Goal: Book appointment/travel/reservation

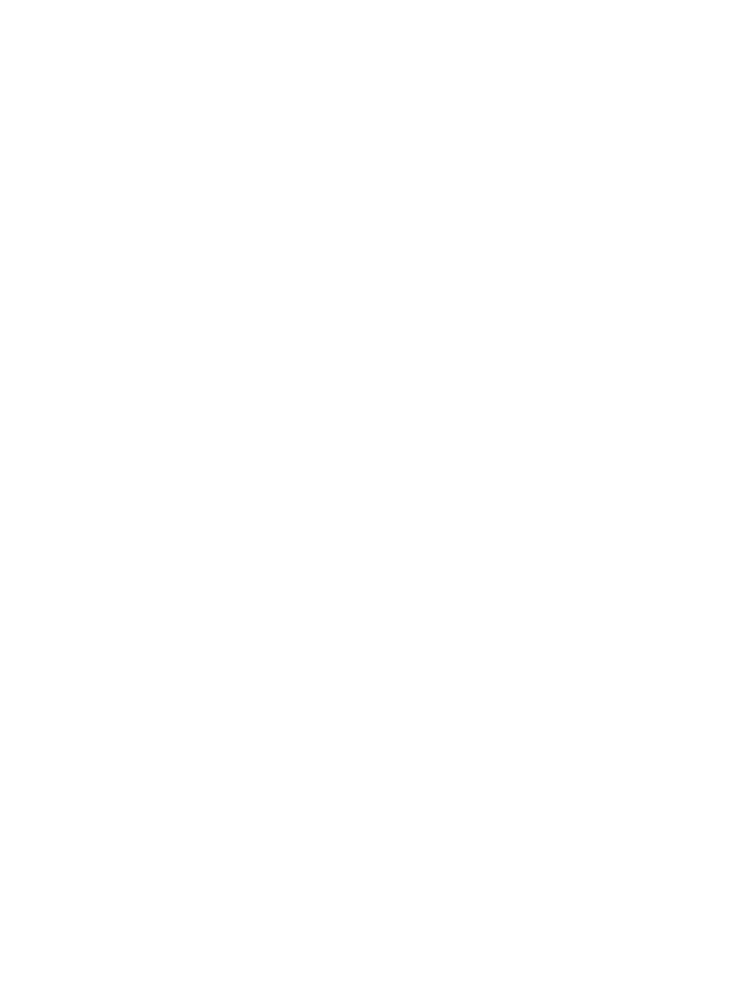
click at [68, 550] on img at bounding box center [376, 191] width 753 height 734
click at [102, 470] on span "Arrivo" at bounding box center [74, 464] width 57 height 13
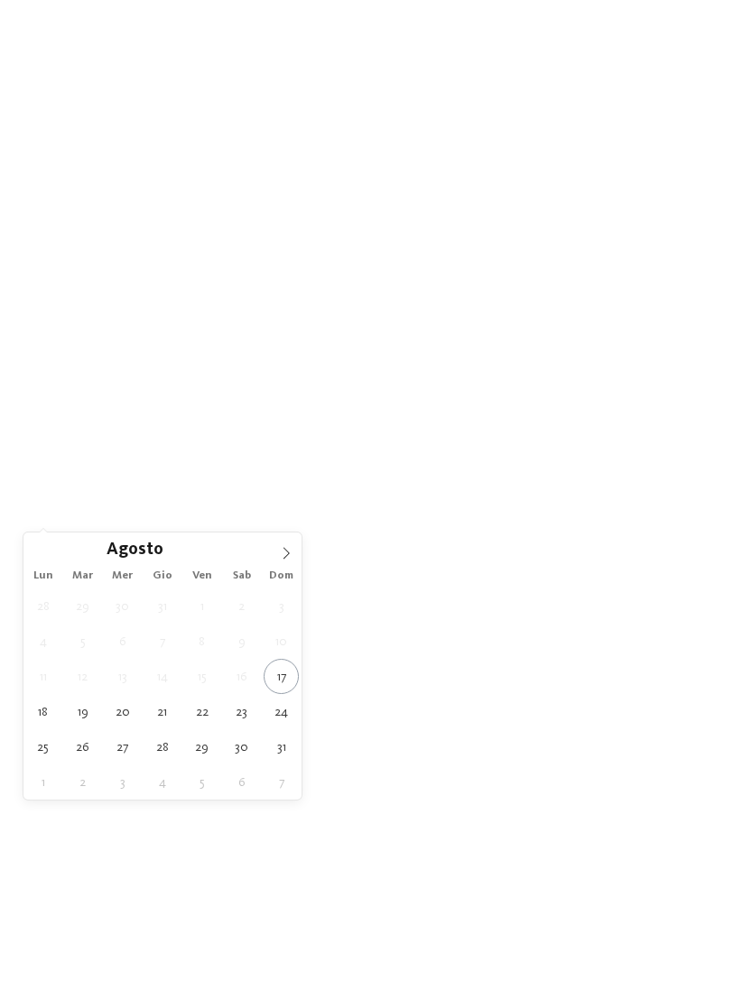
click at [285, 552] on icon at bounding box center [286, 553] width 13 height 13
click at [292, 551] on icon at bounding box center [286, 553] width 13 height 13
click at [287, 557] on icon at bounding box center [286, 554] width 6 height 12
click at [289, 549] on icon at bounding box center [286, 553] width 13 height 13
click at [62, 739] on div "1 2 3 4 5 6 7 8 9 10 11 12 13 14 15 16 17 18 19 20 21 22 23 24 25 26 27 28 29 3…" at bounding box center [162, 694] width 278 height 211
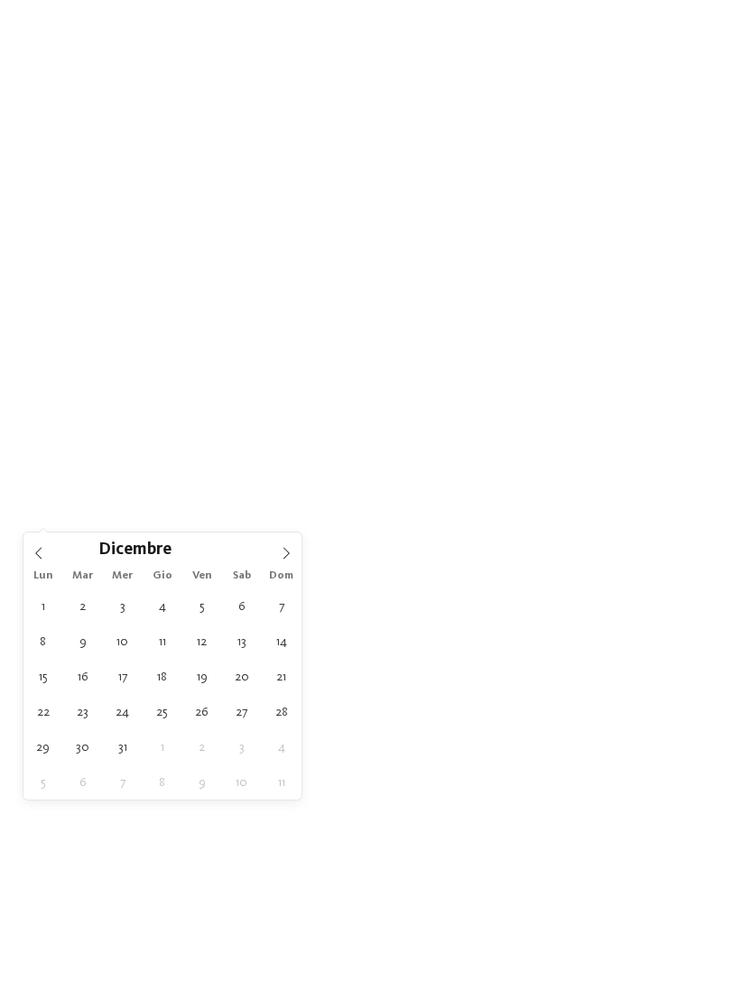
type div "30.12.2025"
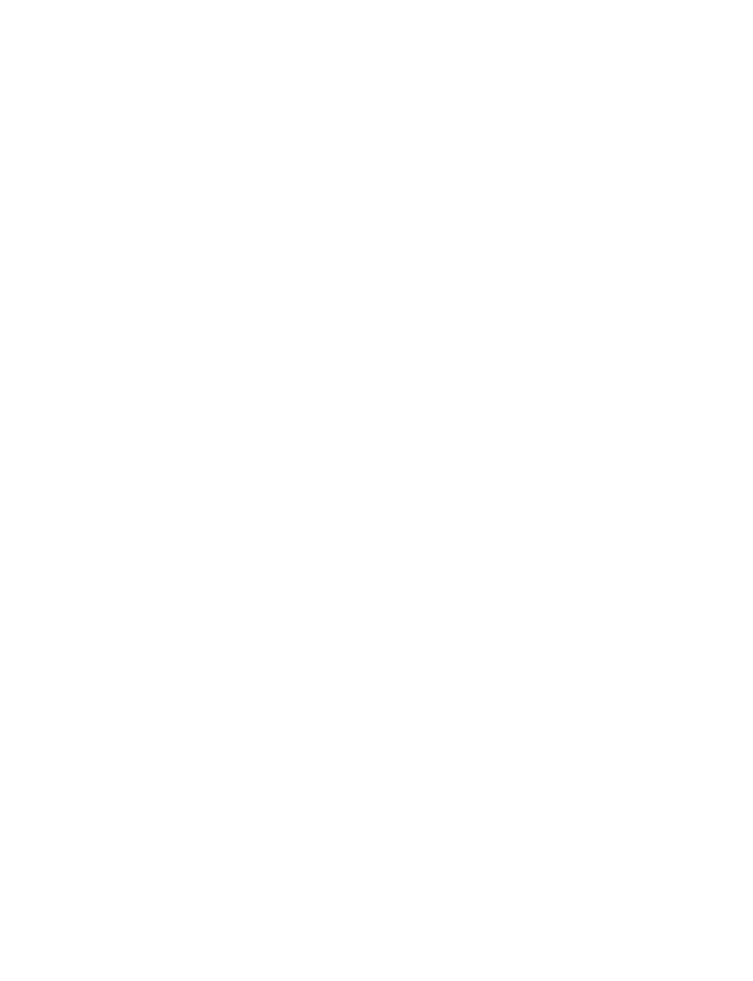
click at [692, 118] on icon at bounding box center [717, 117] width 50 height 41
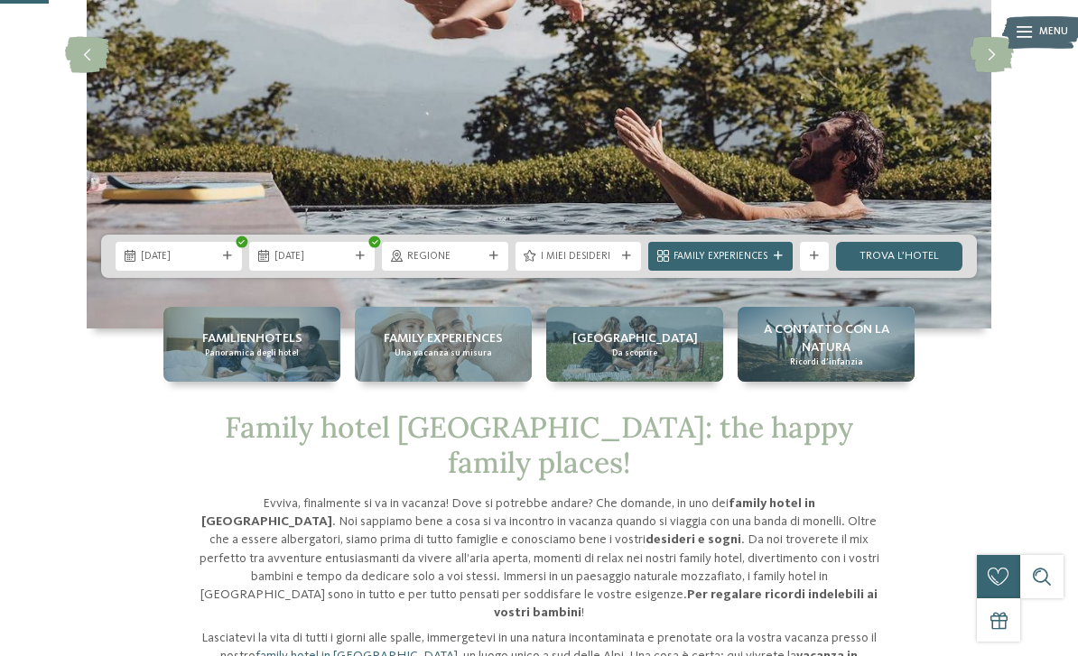
scroll to position [292, 0]
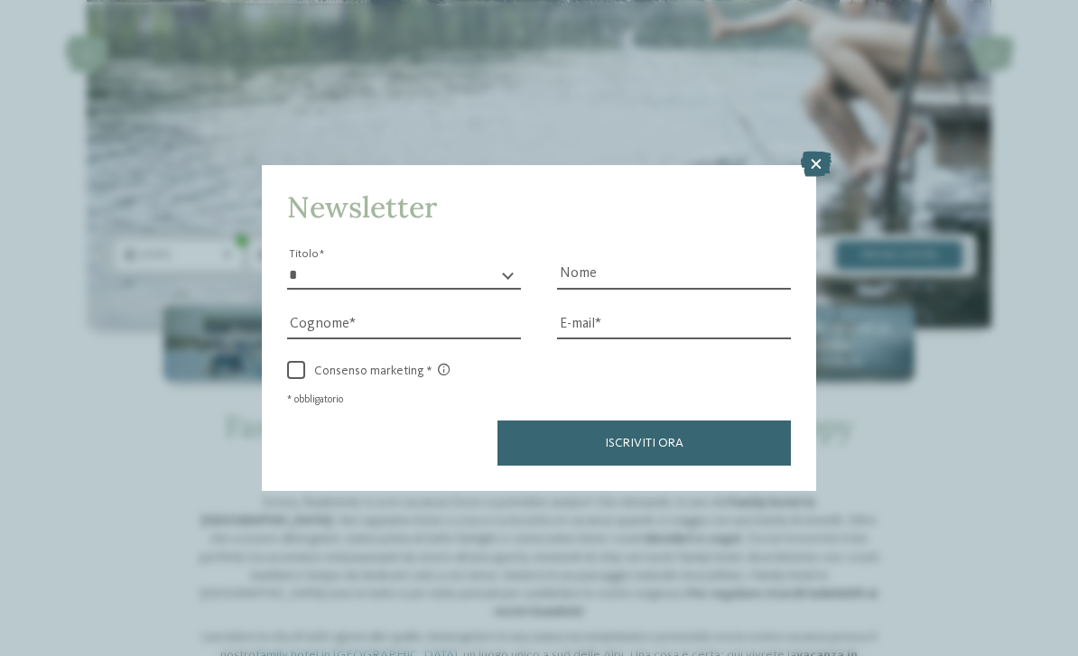
click at [752, 152] on icon at bounding box center [816, 164] width 31 height 25
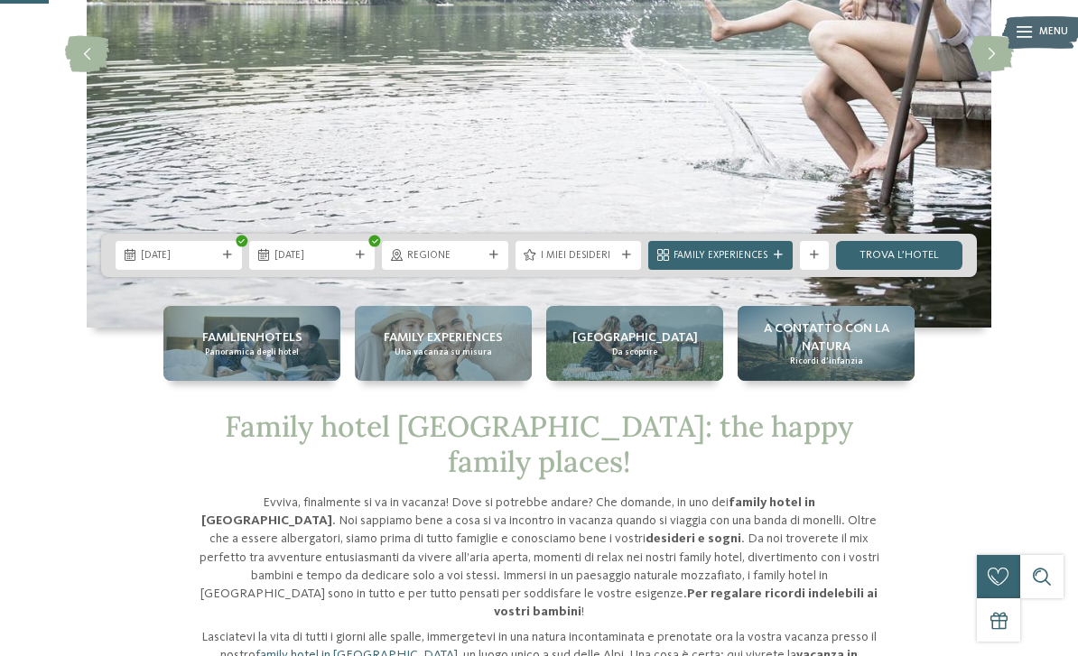
click at [743, 264] on span "Family Experiences" at bounding box center [720, 256] width 94 height 14
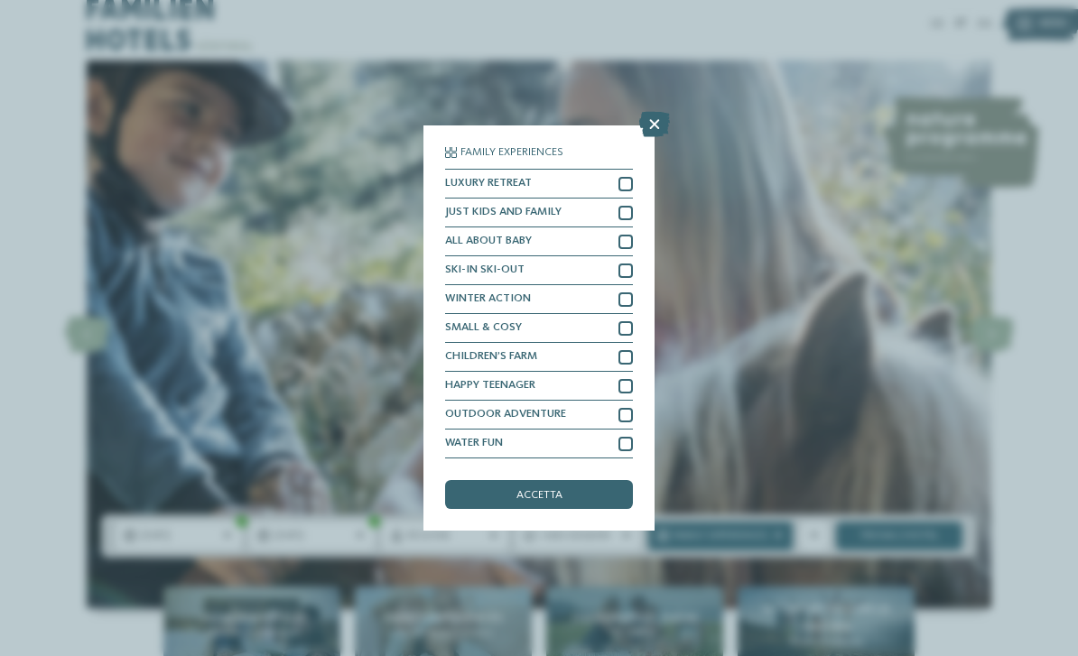
scroll to position [0, 0]
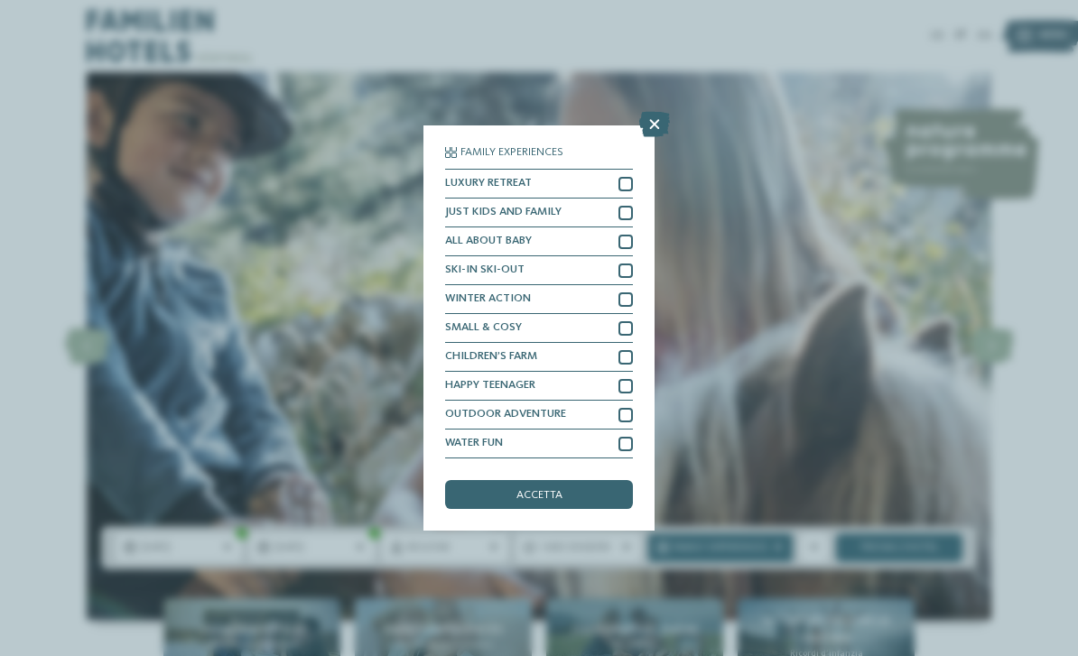
click at [660, 112] on icon at bounding box center [654, 124] width 31 height 25
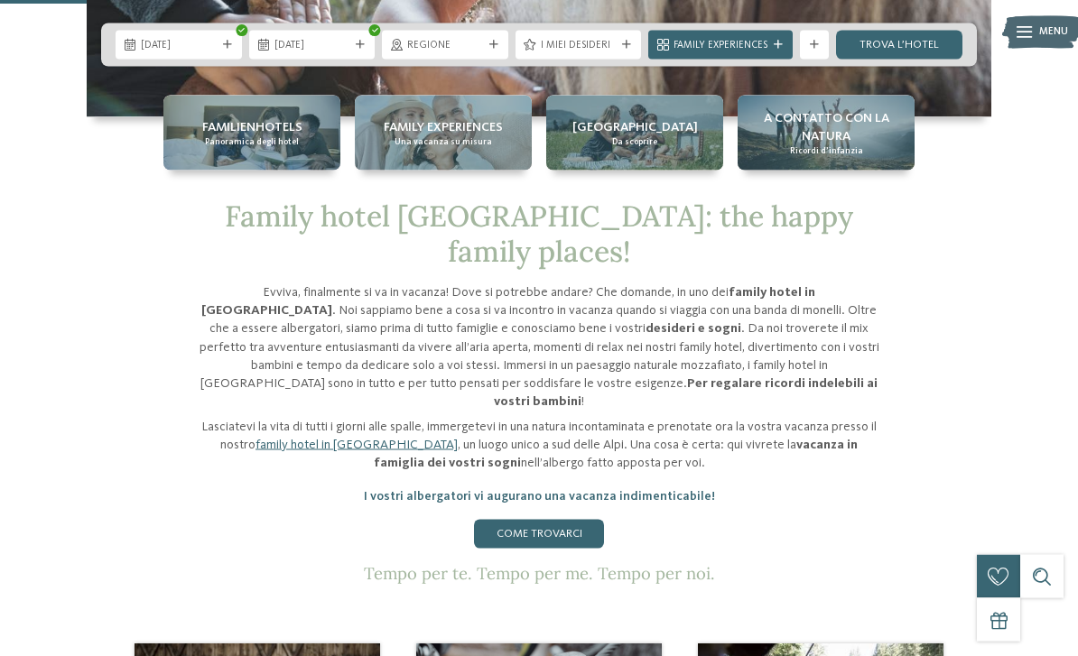
scroll to position [477, 0]
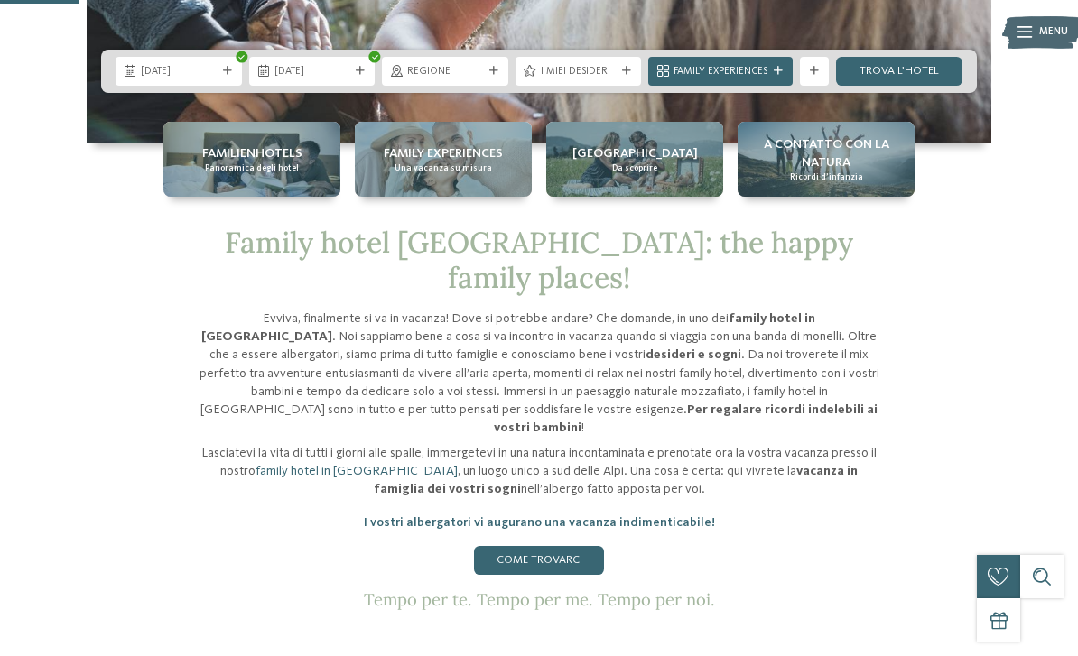
click at [485, 86] on div "Regione" at bounding box center [445, 71] width 126 height 29
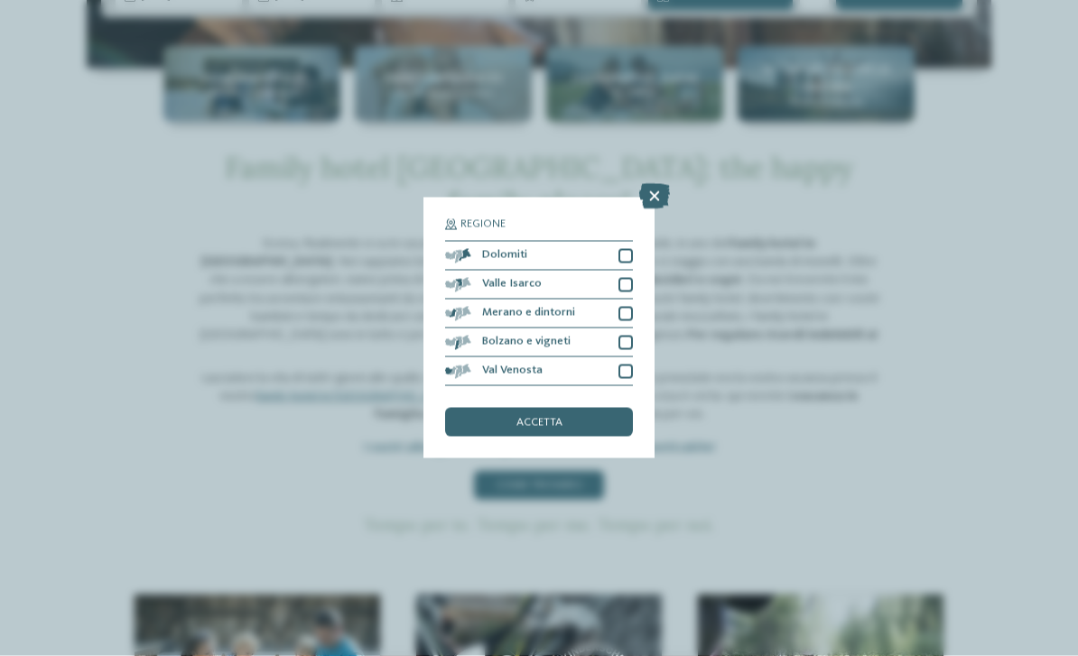
scroll to position [552, 0]
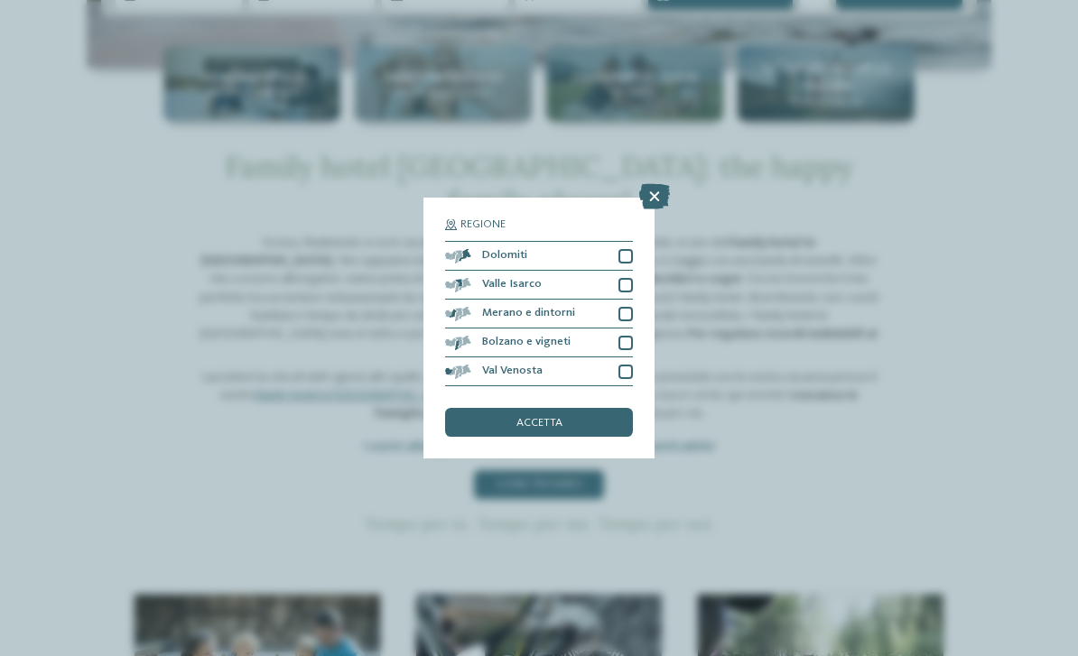
click at [632, 336] on div at bounding box center [625, 343] width 14 height 14
click at [629, 249] on div at bounding box center [625, 256] width 14 height 14
click at [611, 408] on div "accetta" at bounding box center [539, 422] width 188 height 29
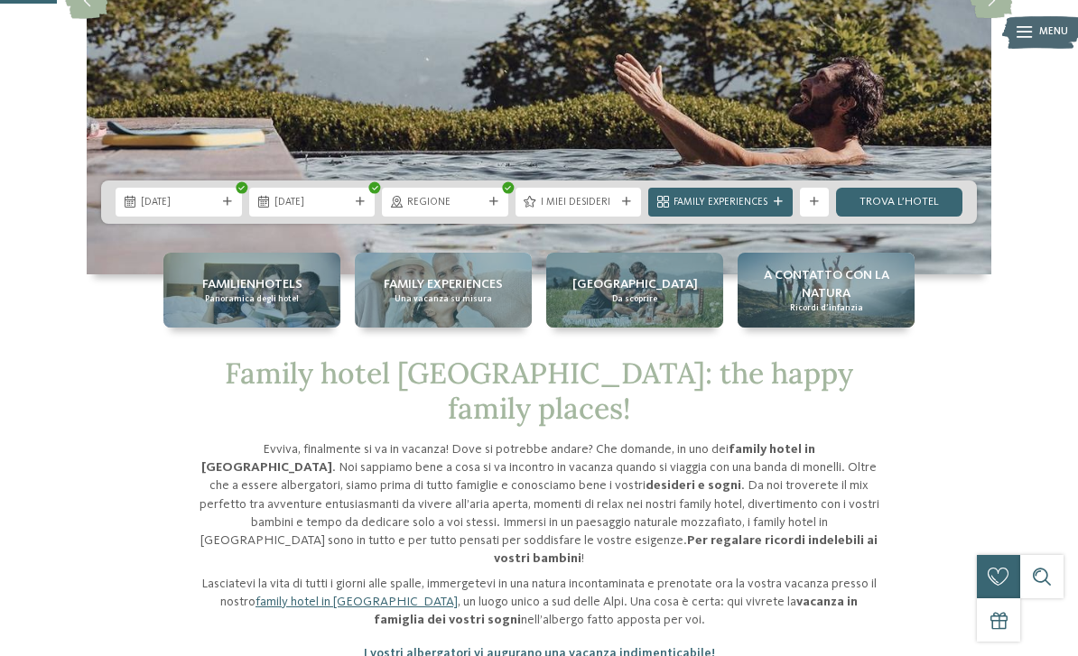
scroll to position [377, 0]
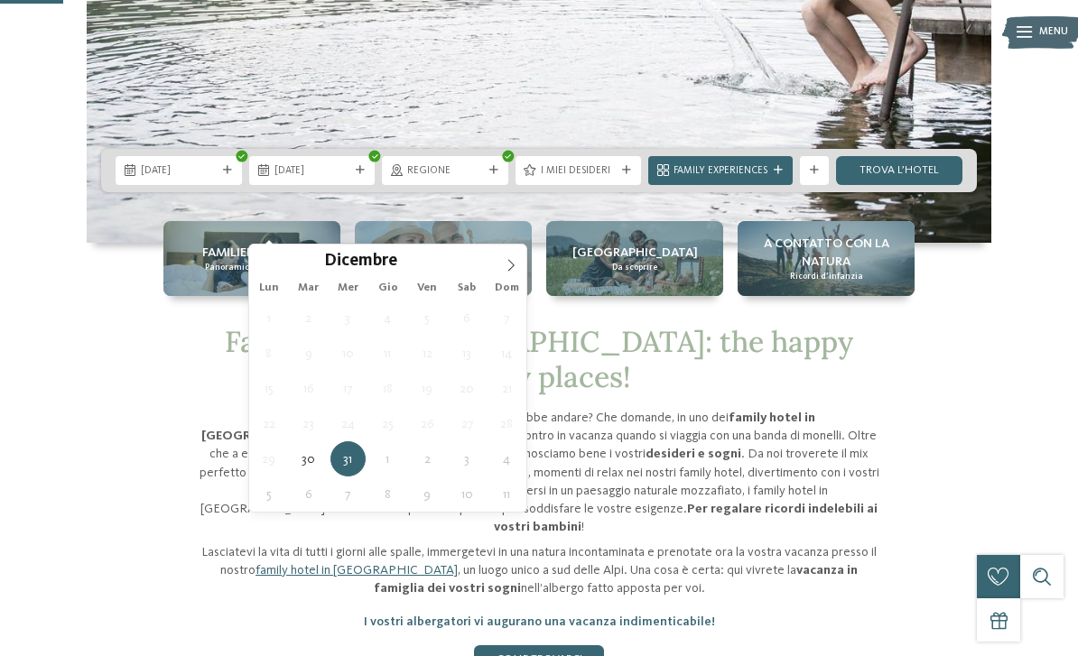
click at [514, 270] on icon at bounding box center [511, 265] width 13 height 13
type input "****"
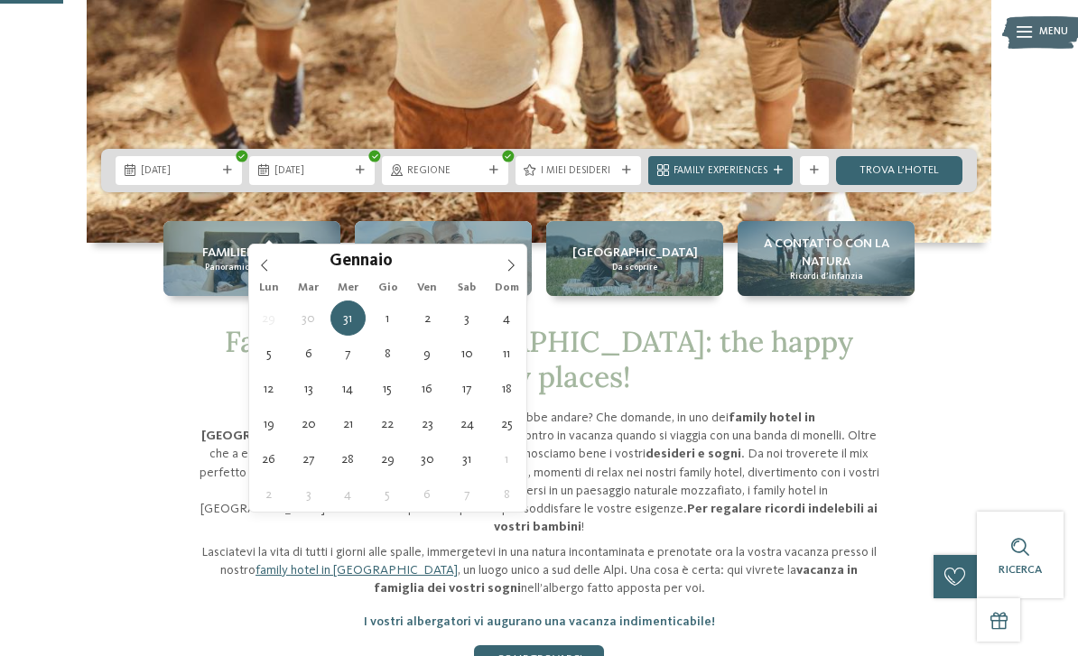
type div "05.01.2026"
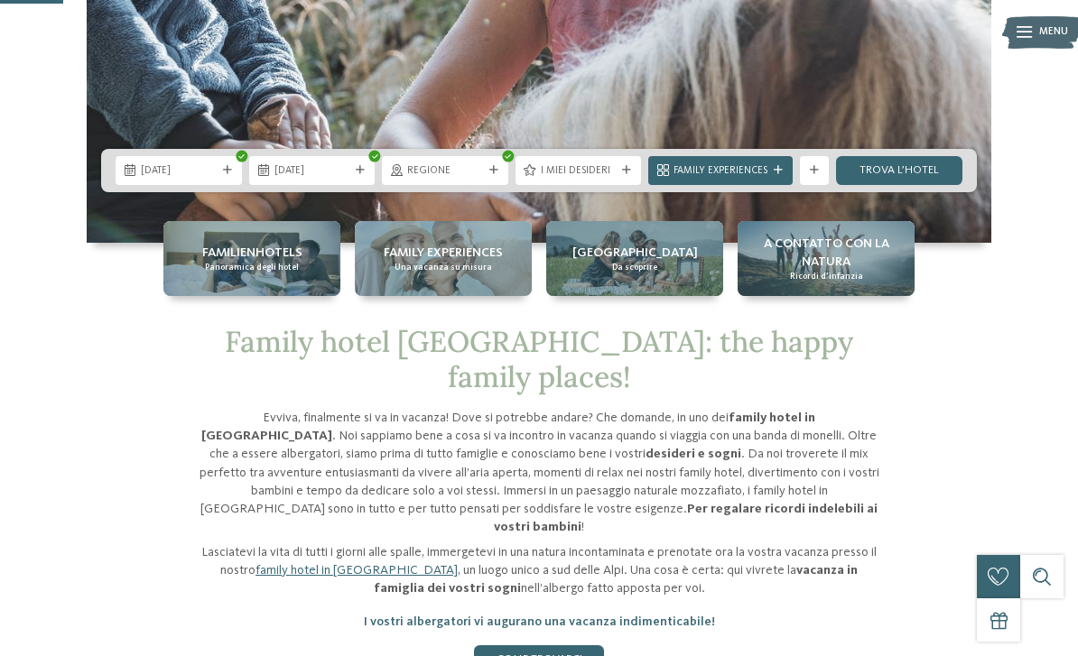
click at [628, 175] on icon at bounding box center [626, 170] width 9 height 9
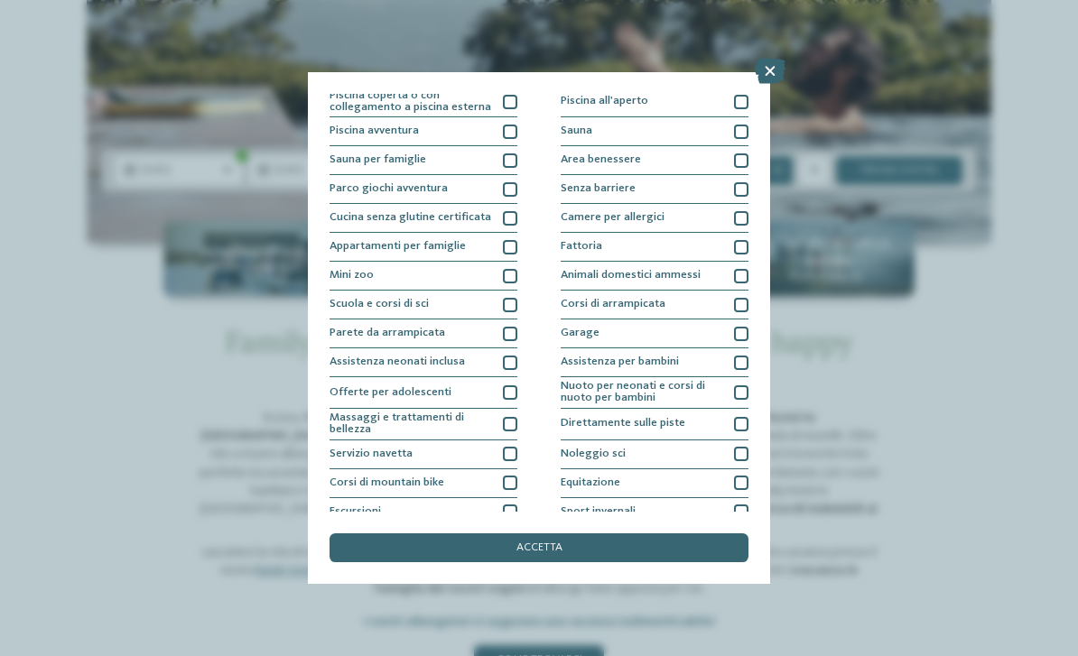
scroll to position [30, 0]
click at [514, 101] on div at bounding box center [510, 103] width 14 height 14
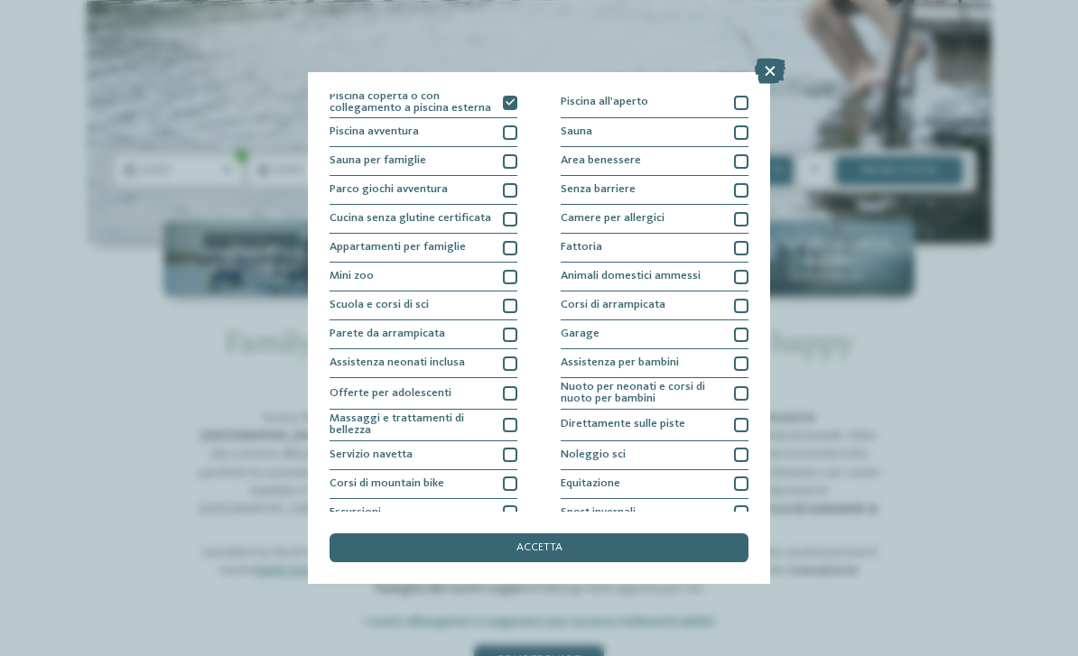
click at [747, 135] on div at bounding box center [741, 132] width 14 height 14
click at [747, 164] on div at bounding box center [741, 161] width 14 height 14
click at [747, 162] on div at bounding box center [741, 161] width 14 height 14
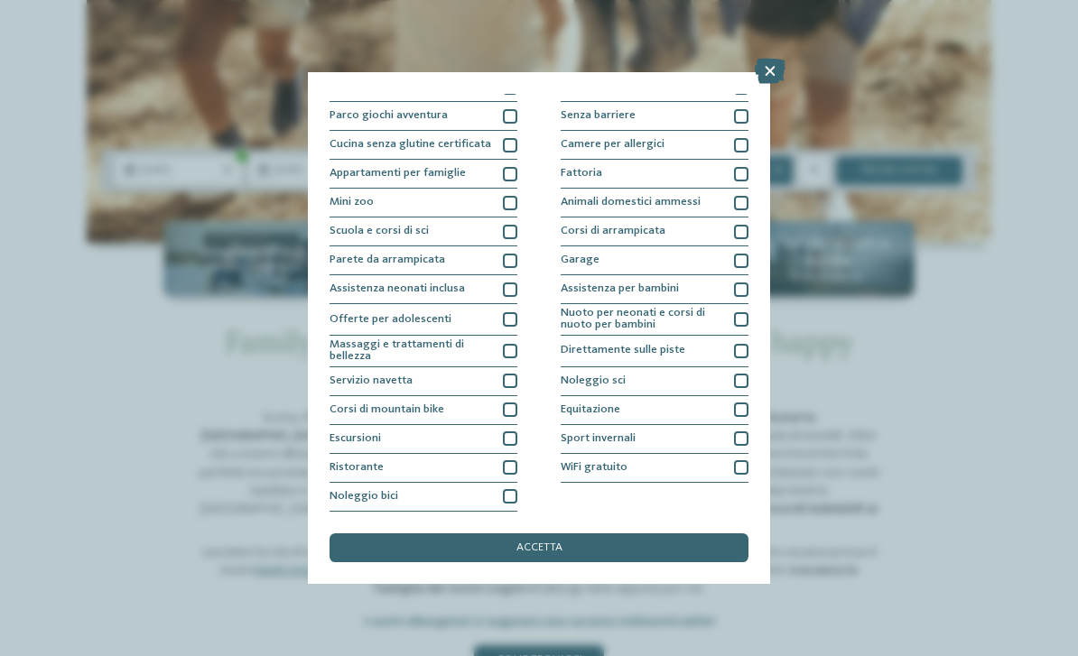
scroll to position [122, 0]
click at [743, 374] on div at bounding box center [741, 381] width 14 height 14
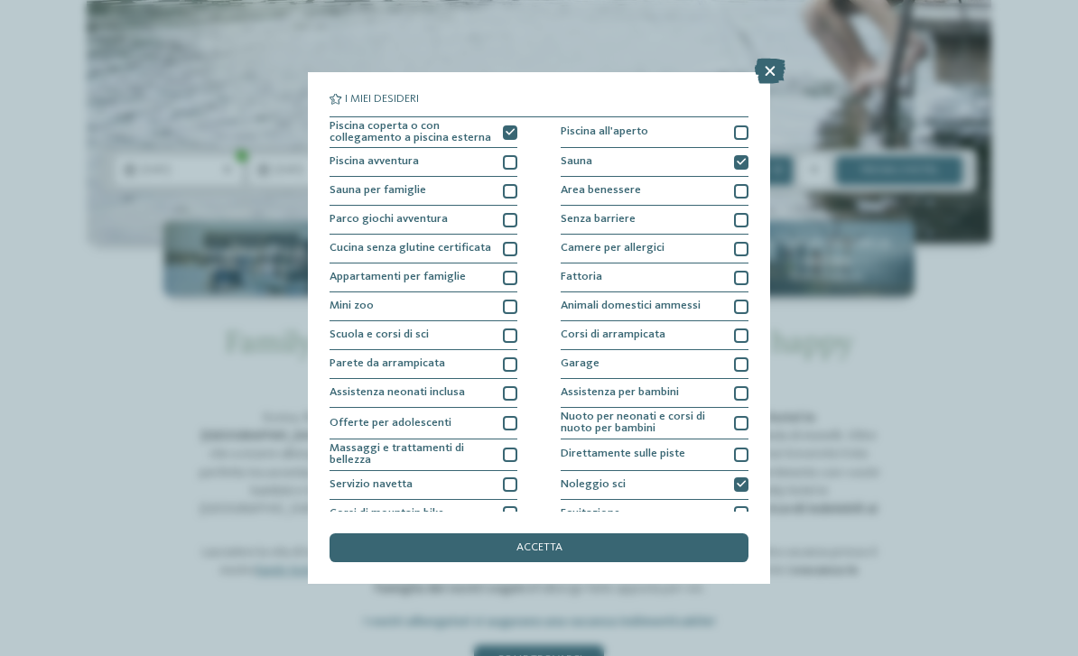
scroll to position [0, 0]
click at [506, 189] on div at bounding box center [510, 191] width 14 height 14
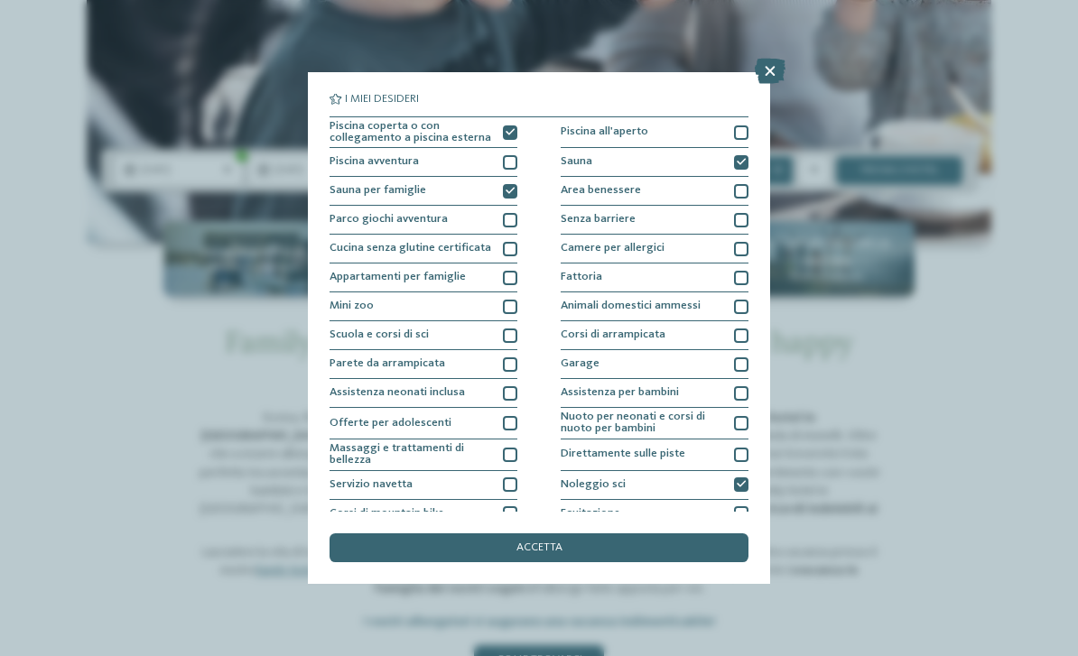
click at [529, 330] on div "Piscina coperta o con collegamento a piscina esterna Piscina all'aperto Piscina…" at bounding box center [538, 365] width 419 height 499
click at [515, 344] on div "Scuola e corsi di sci" at bounding box center [423, 335] width 188 height 29
click at [509, 217] on div at bounding box center [510, 220] width 14 height 14
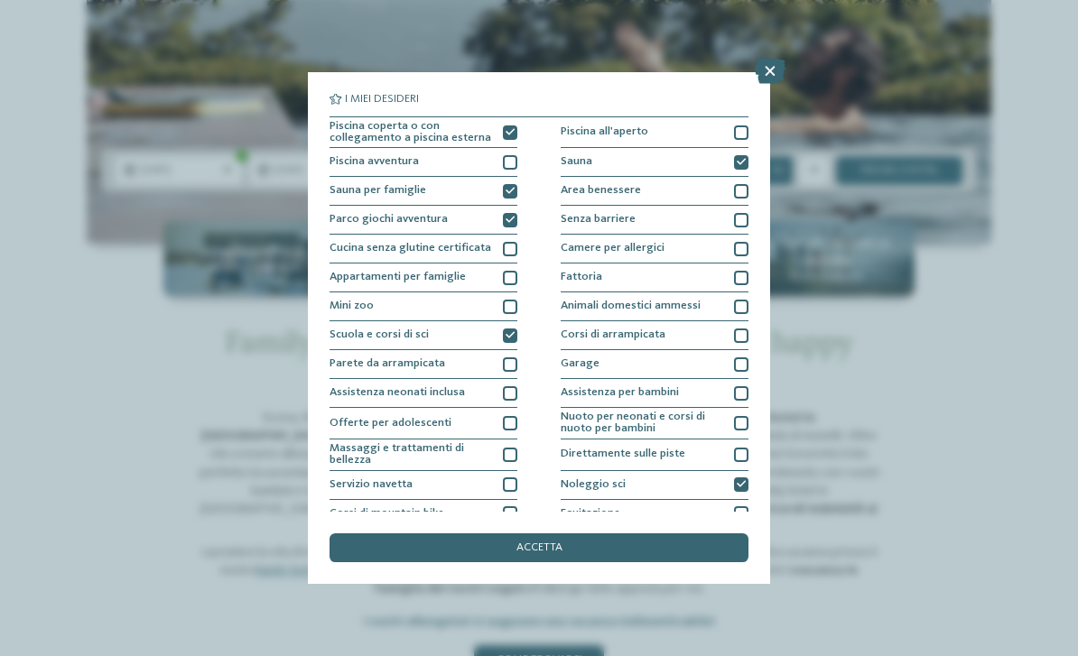
click at [505, 284] on div "Appartamenti per famiglie" at bounding box center [423, 278] width 188 height 29
click at [587, 533] on div "accetta" at bounding box center [538, 547] width 419 height 29
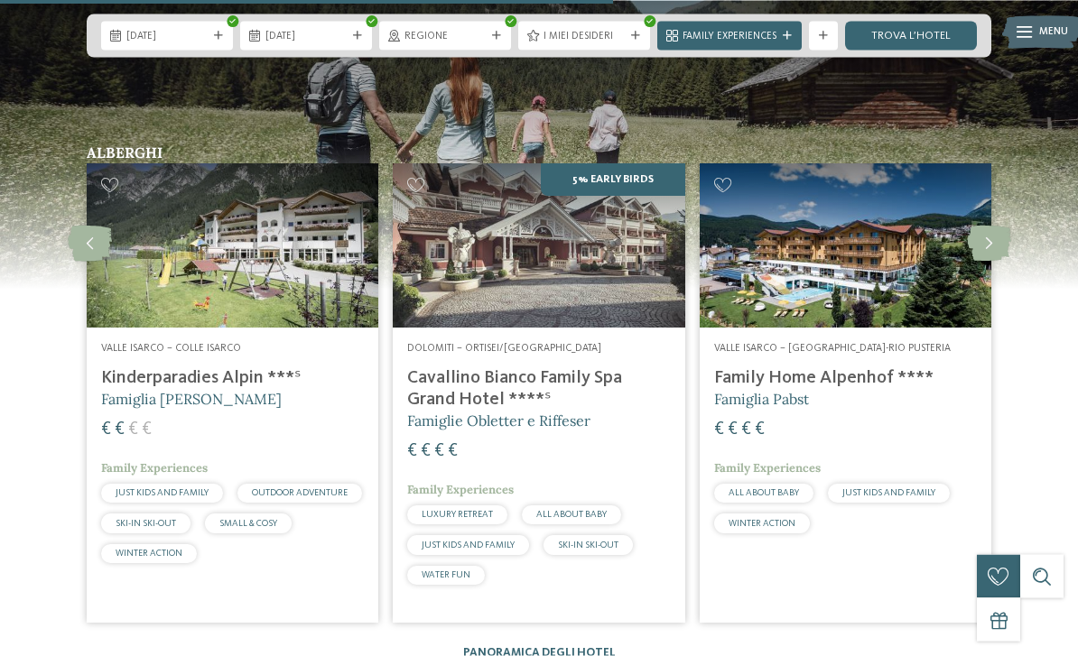
scroll to position [3659, 0]
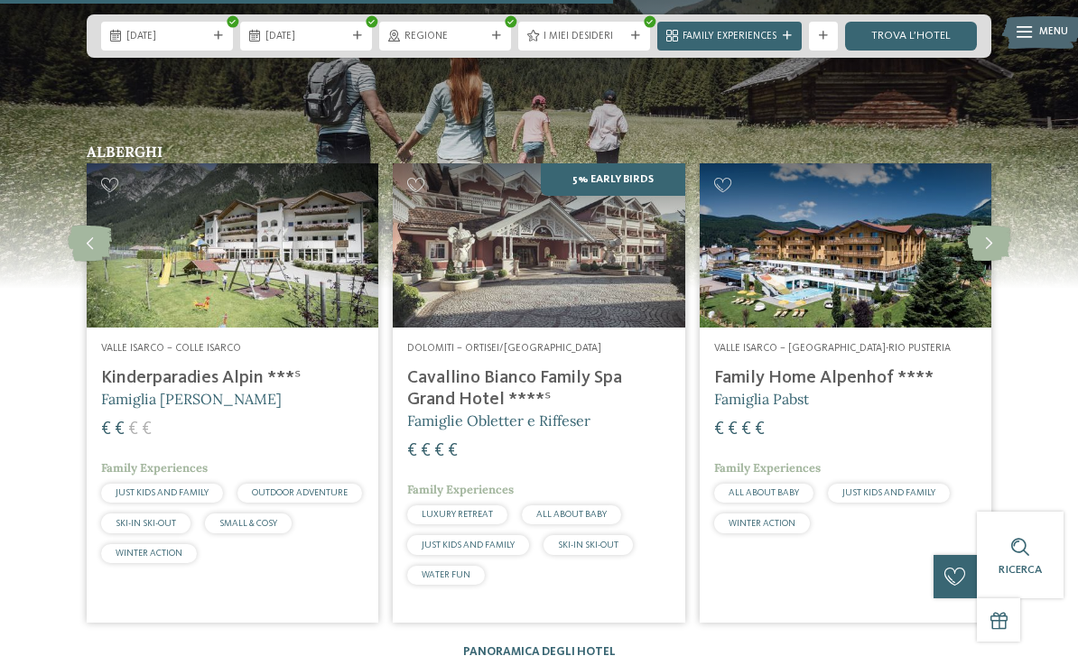
click at [353, 283] on img at bounding box center [233, 245] width 292 height 164
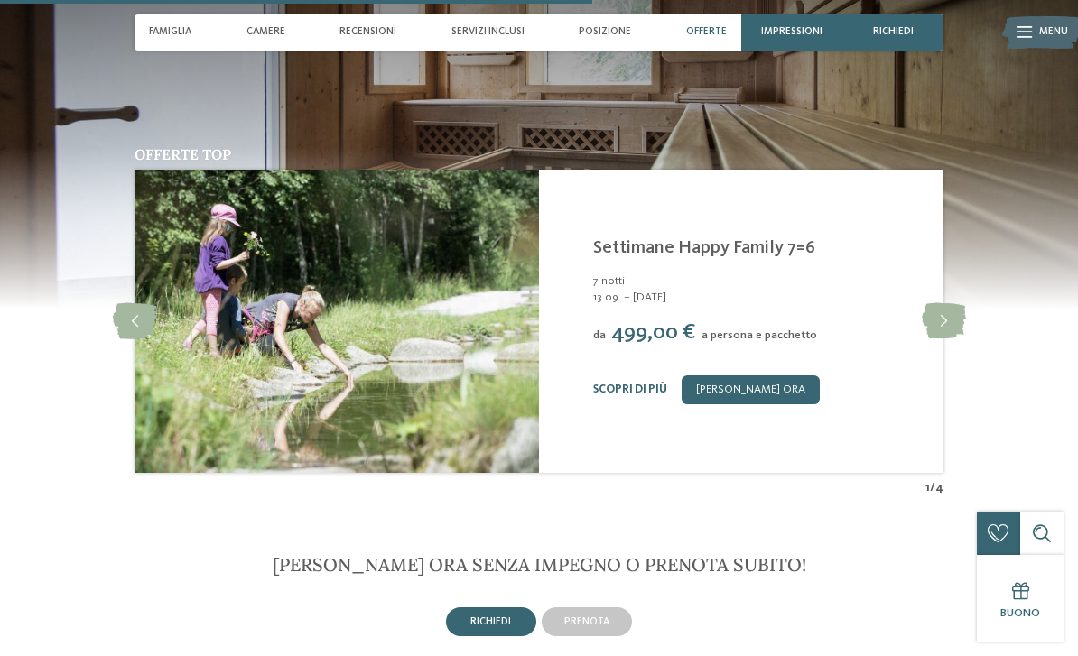
scroll to position [2471, 0]
